Goal: Task Accomplishment & Management: Manage account settings

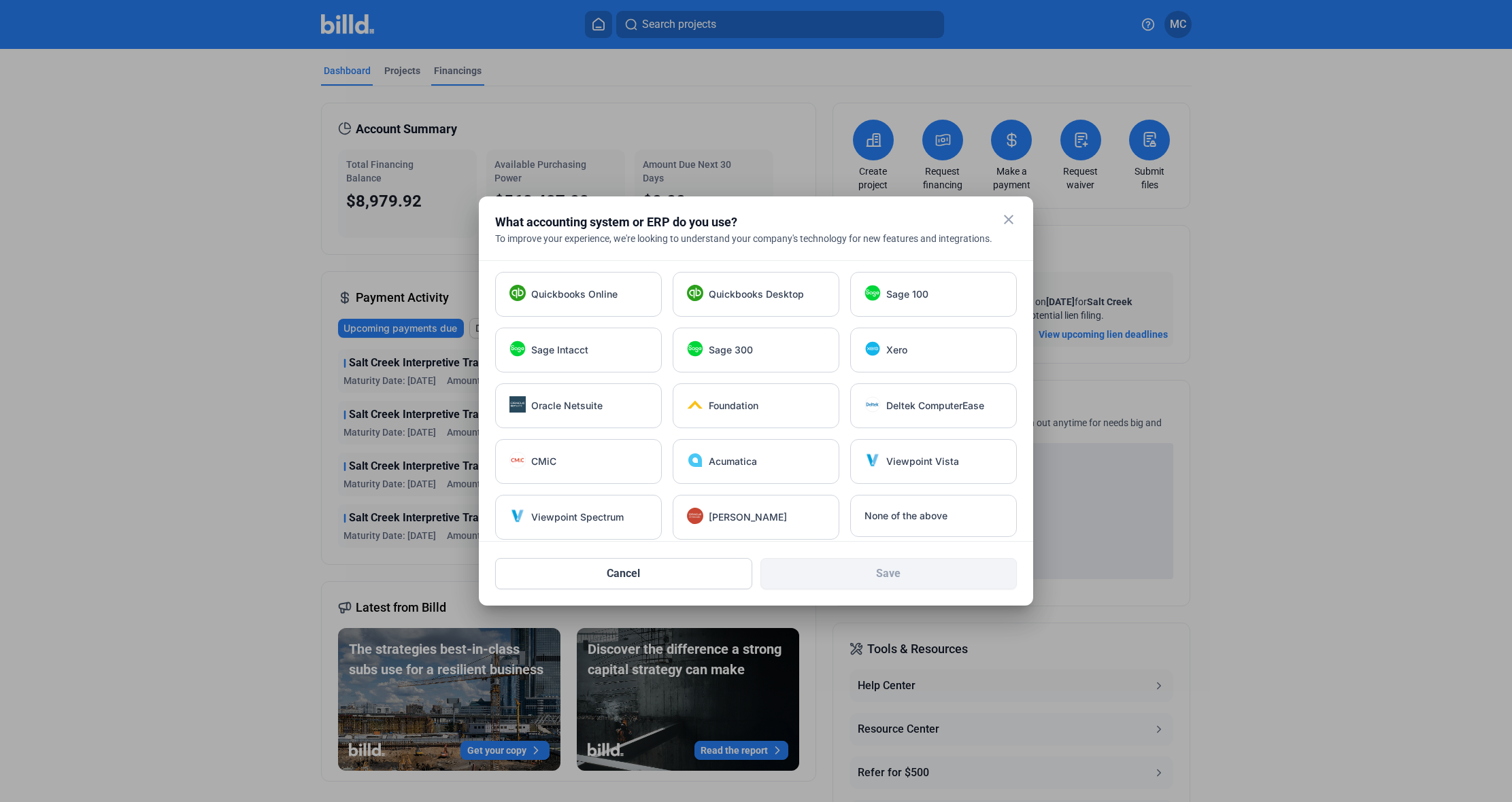
click at [451, 68] on div at bounding box center [756, 401] width 1512 height 802
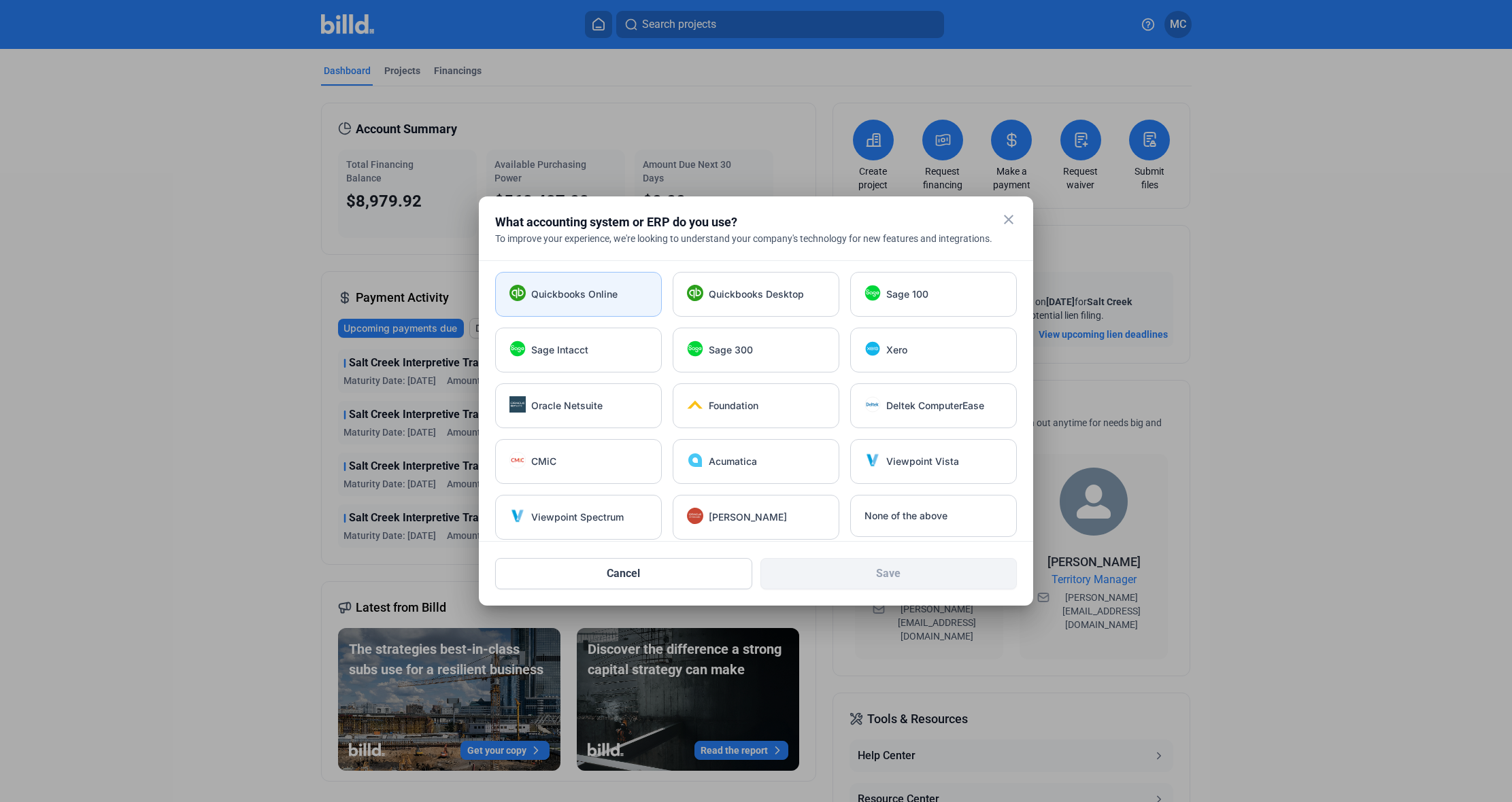
click at [598, 284] on div "Quickbooks Online" at bounding box center [578, 294] width 166 height 45
click at [935, 580] on button "Save" at bounding box center [888, 574] width 257 height 31
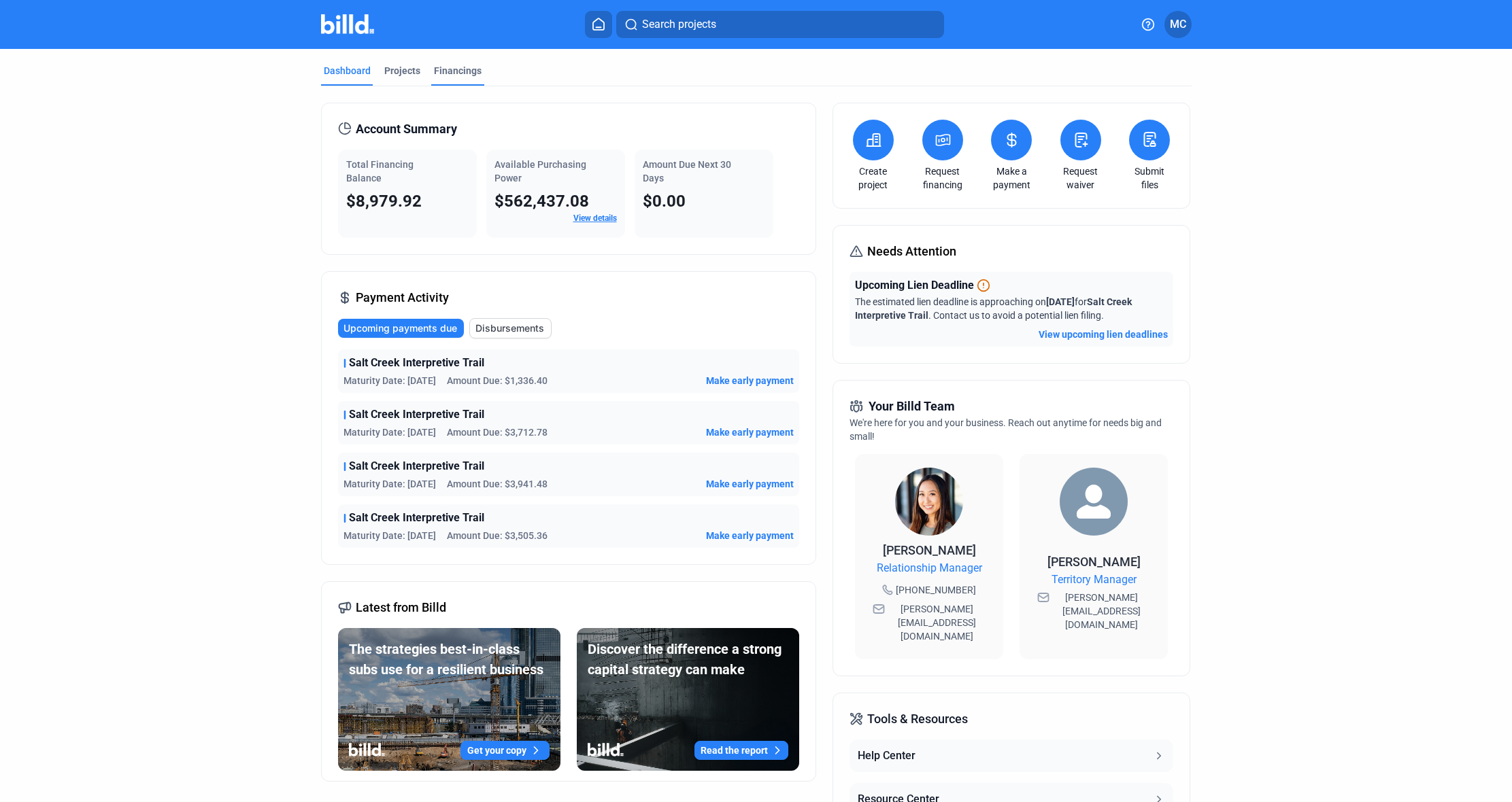
click at [457, 62] on mat-tab-group "Dashboard Projects Financings Account Summary Total Financing Balance $8,979.92…" at bounding box center [756, 507] width 871 height 916
click at [456, 70] on div "Financings" at bounding box center [457, 71] width 48 height 14
